Goal: Browse casually

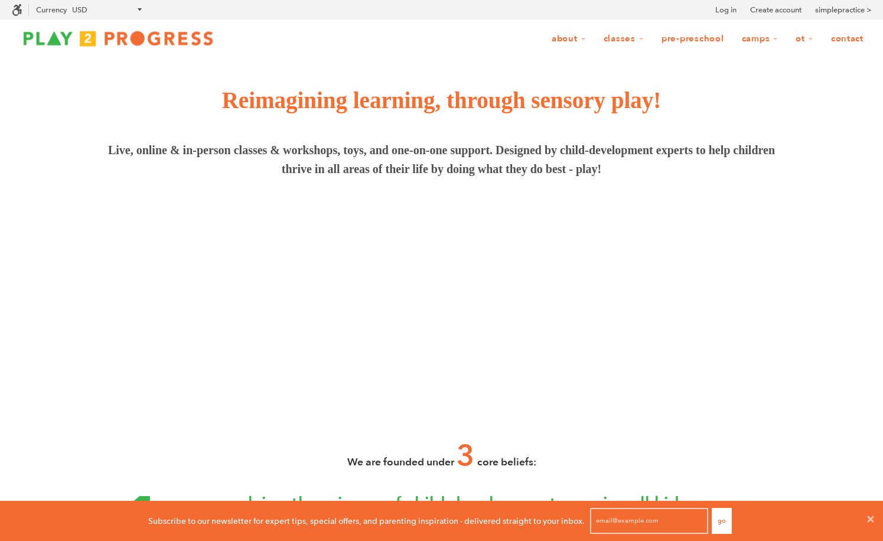
scroll to position [1, 1]
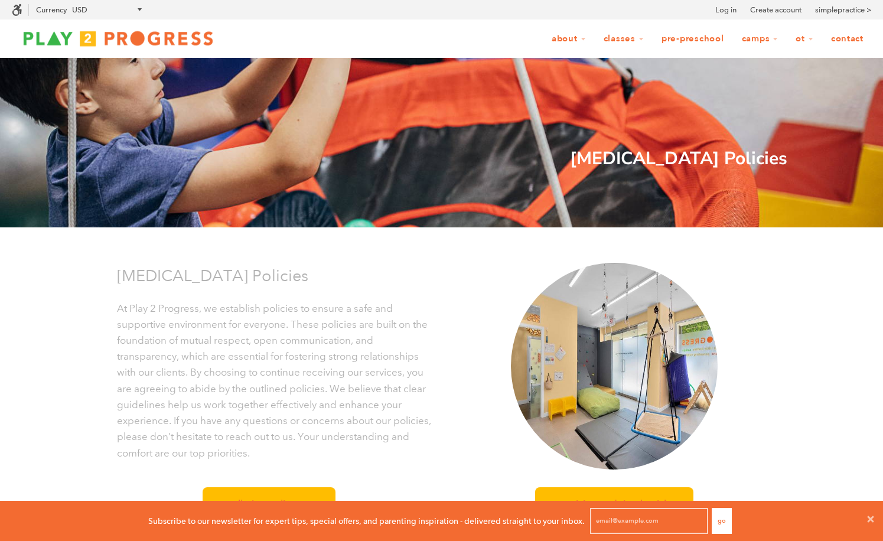
scroll to position [1, 1]
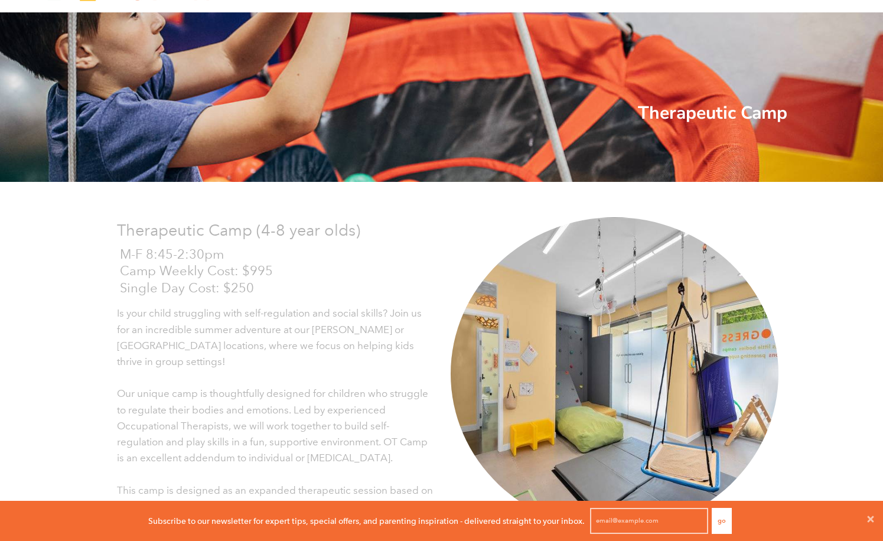
scroll to position [1, 1]
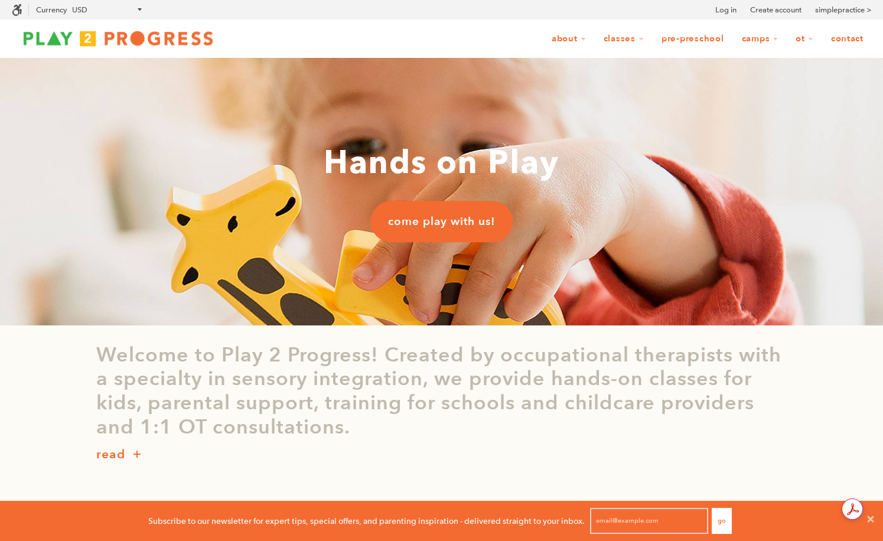
scroll to position [1, 1]
